Goal: Use online tool/utility: Utilize a website feature to perform a specific function

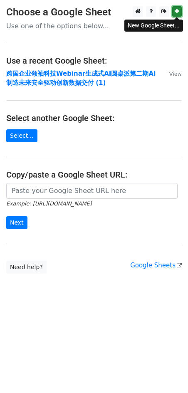
click at [177, 8] on link at bounding box center [177, 11] width 10 height 10
click at [32, 136] on link "Select..." at bounding box center [21, 135] width 31 height 13
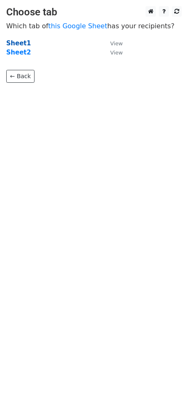
click at [14, 42] on strong "Sheet1" at bounding box center [18, 43] width 25 height 7
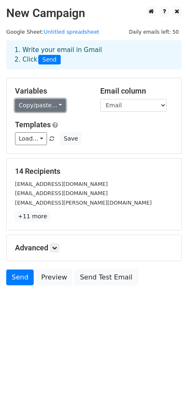
click at [46, 109] on link "Copy/paste..." at bounding box center [40, 105] width 51 height 13
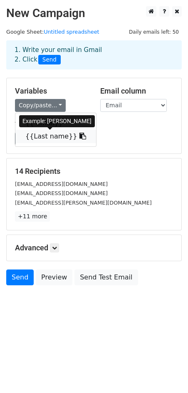
click at [43, 133] on link "{{Last name}}" at bounding box center [55, 136] width 81 height 13
